Goal: Task Accomplishment & Management: Use online tool/utility

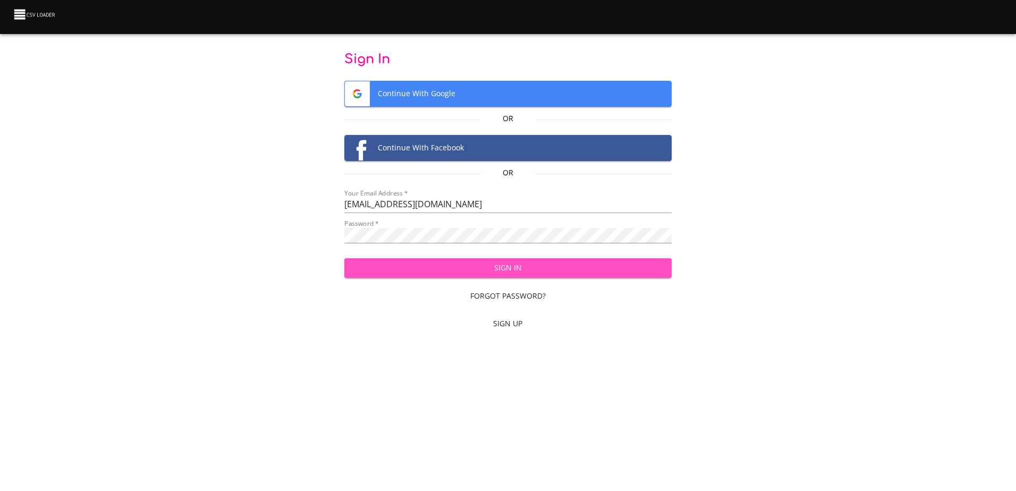
click at [549, 264] on span "Sign In" at bounding box center [508, 268] width 310 height 13
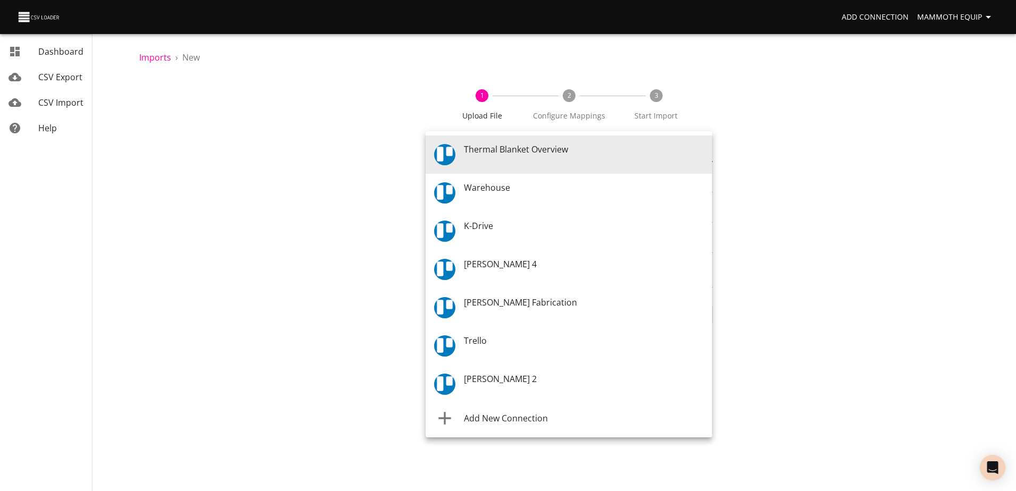
click at [704, 154] on body "Add Connection Mammoth Equip Dashboard CSV Export CSV Import Help Imports › New…" at bounding box center [508, 245] width 1016 height 491
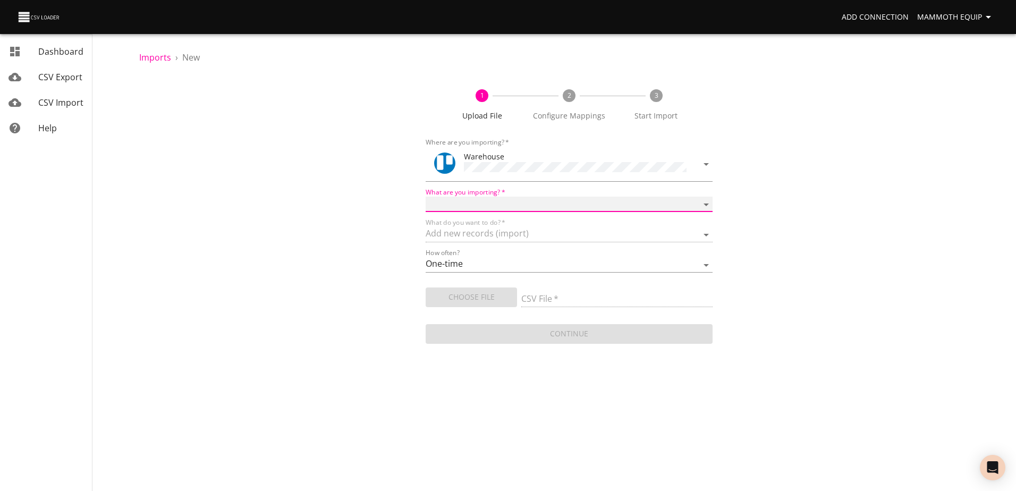
drag, startPoint x: 703, startPoint y: 201, endPoint x: 684, endPoint y: 205, distance: 20.0
click at [703, 201] on select "Boards Cards Checkitems Checklists" at bounding box center [569, 204] width 286 height 15
select select "cards"
click at [426, 197] on select "Boards Cards Checkitems Checklists" at bounding box center [569, 204] width 286 height 15
click at [473, 297] on span "Choose File" at bounding box center [471, 297] width 74 height 13
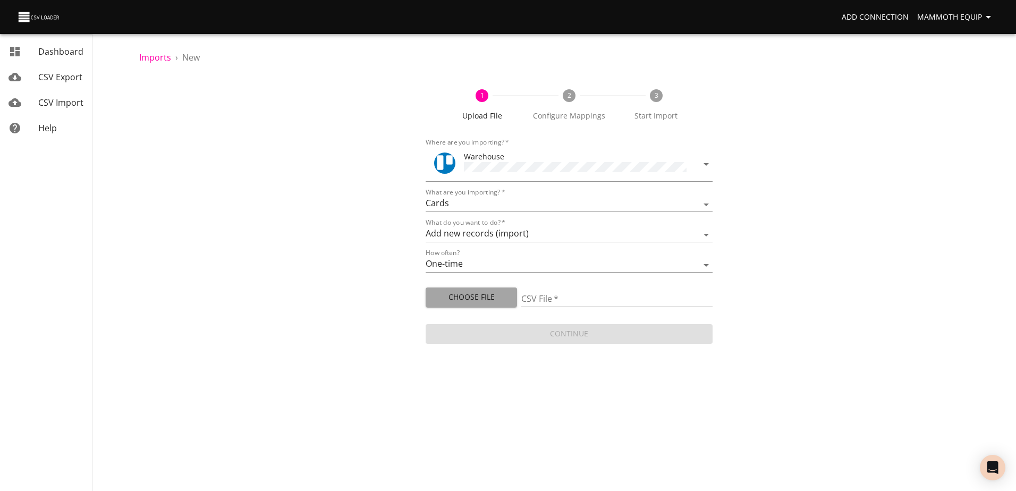
click at [478, 299] on span "Choose File" at bounding box center [471, 297] width 74 height 13
type input "Import1.xlsx"
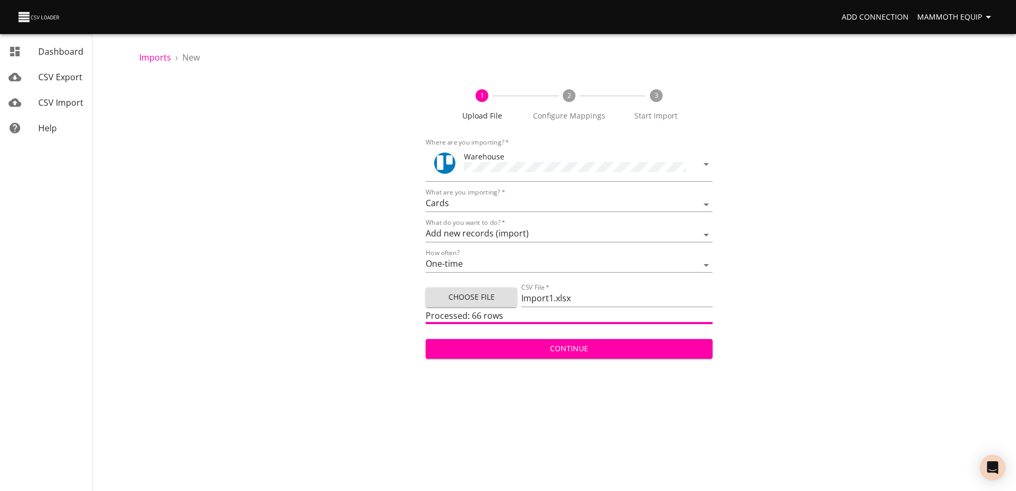
click at [499, 350] on span "Continue" at bounding box center [568, 348] width 269 height 13
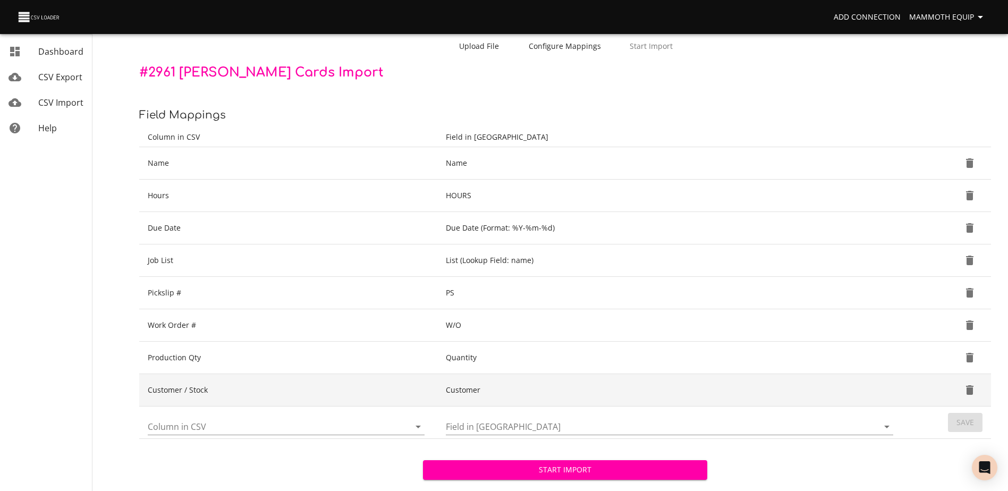
scroll to position [112, 0]
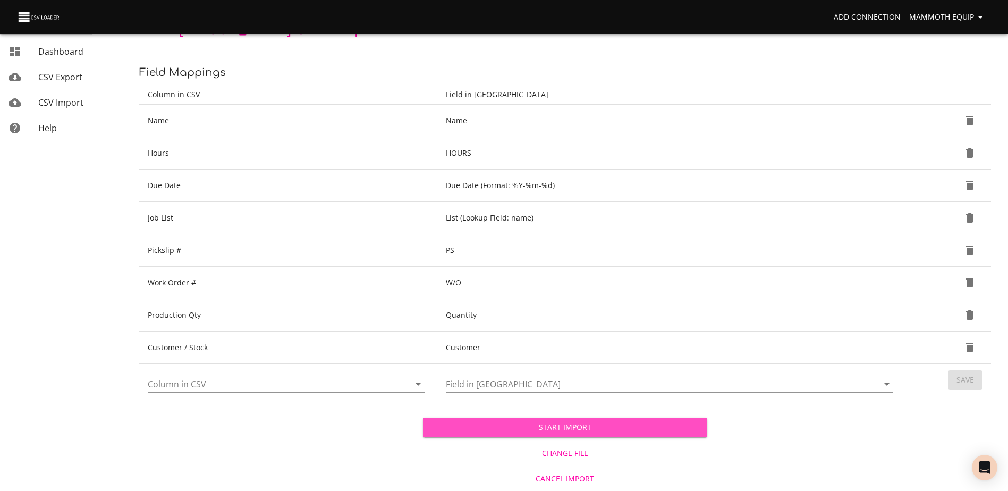
click at [536, 420] on button "Start Import" at bounding box center [565, 428] width 284 height 20
